Goal: Information Seeking & Learning: Find specific fact

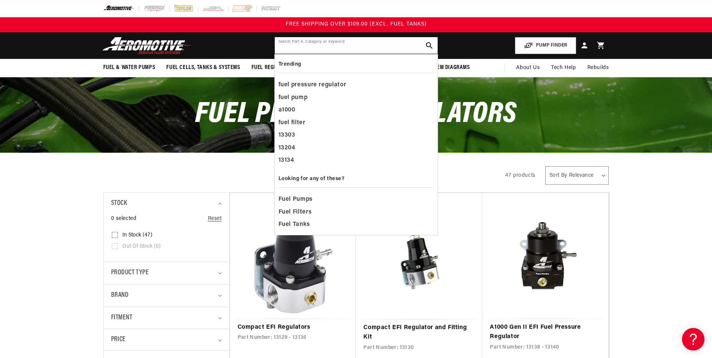
click at [303, 45] on input "text" at bounding box center [356, 45] width 163 height 17
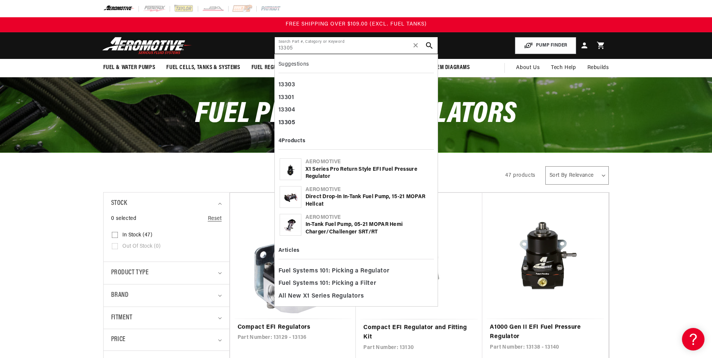
type input "13305"
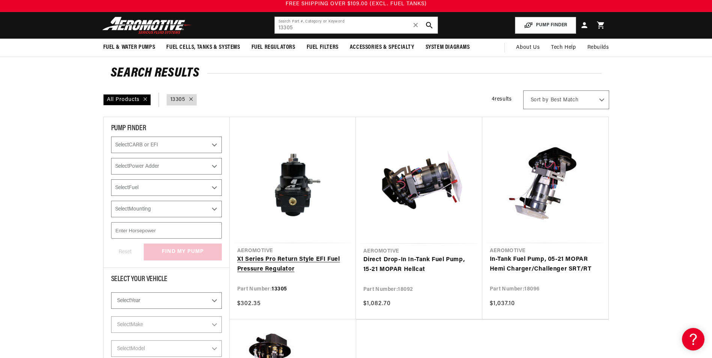
scroll to position [113, 0]
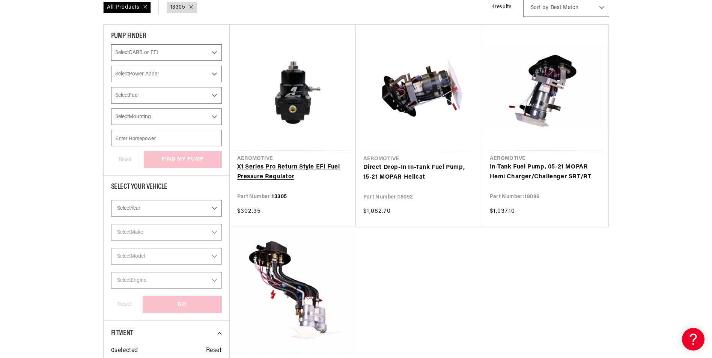
click at [280, 166] on link "X1 Series Pro Return Style EFI Fuel Pressure Regulator" at bounding box center [292, 172] width 111 height 19
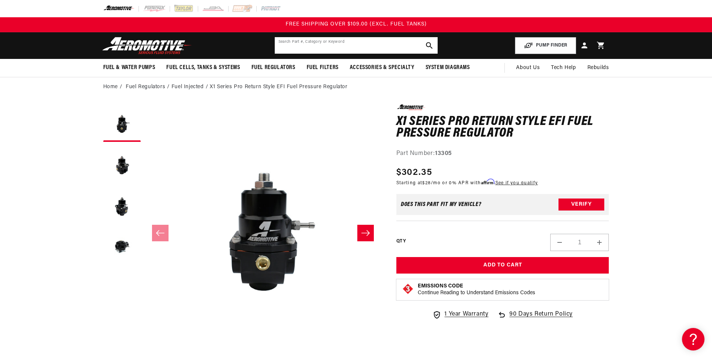
click at [311, 45] on input "text" at bounding box center [356, 45] width 163 height 17
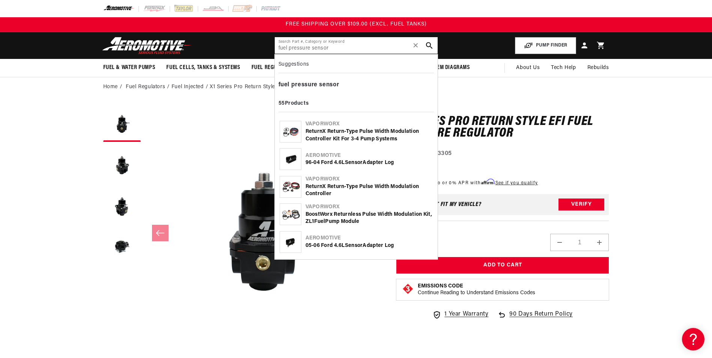
type input "fuel pressure sensor"
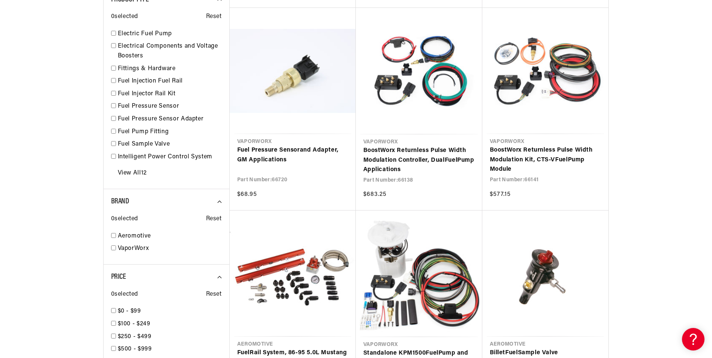
scroll to position [601, 0]
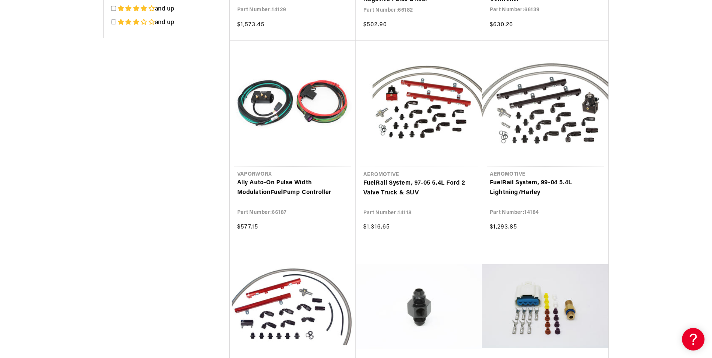
scroll to position [1314, 0]
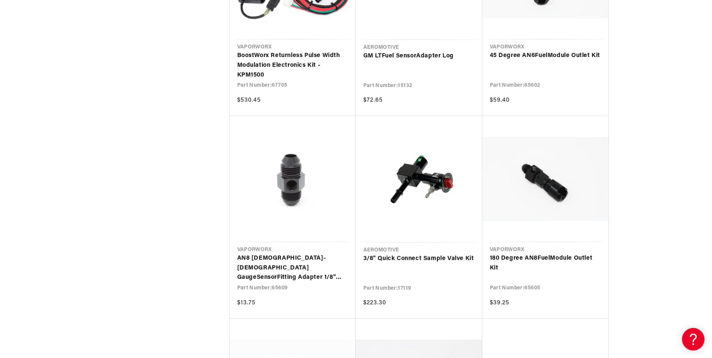
scroll to position [2065, 0]
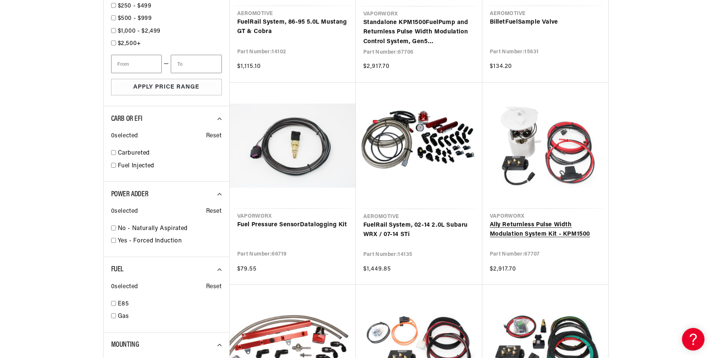
scroll to position [901, 0]
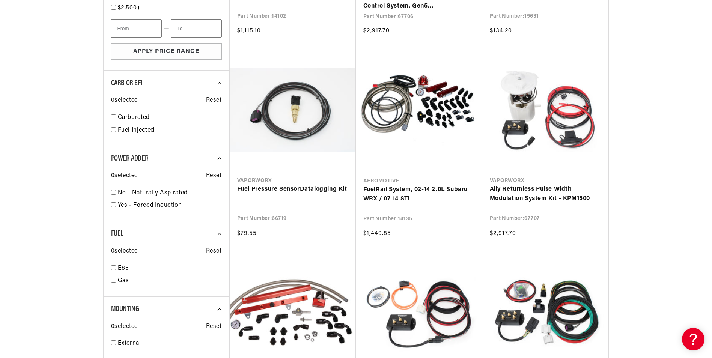
click at [270, 190] on link "Fuel Pressure Sensor Datalogging Kit" at bounding box center [292, 190] width 111 height 10
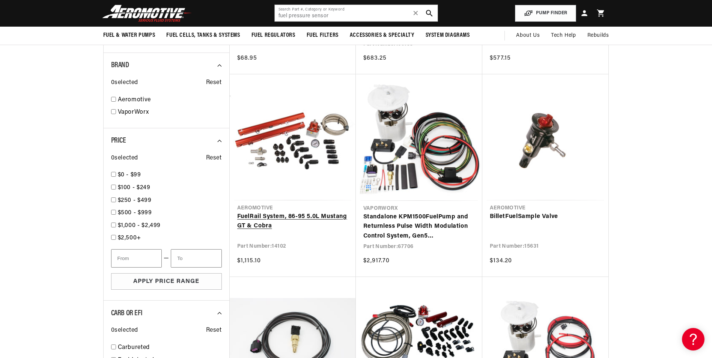
scroll to position [526, 0]
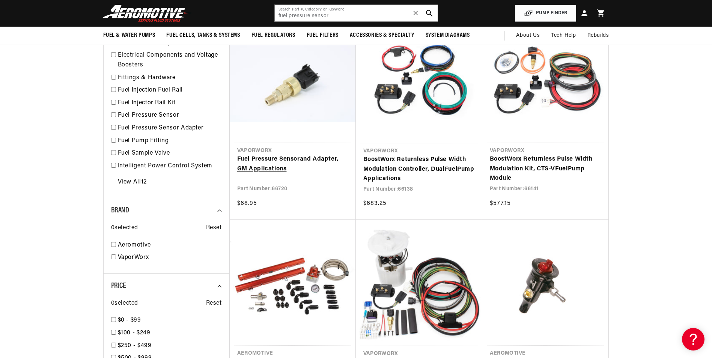
click at [249, 160] on link "Fuel Pressure Sensor and Adapter, GM Applications" at bounding box center [292, 164] width 111 height 19
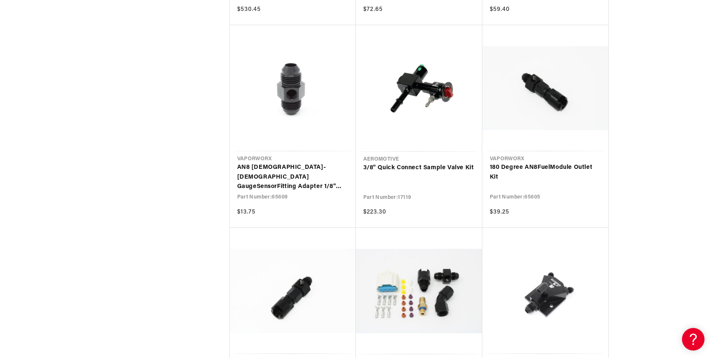
scroll to position [2234, 0]
